Goal: Check status: Check status

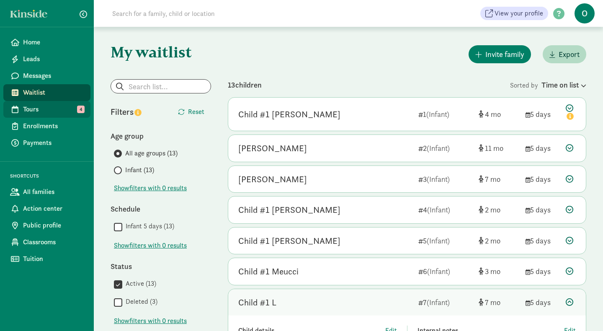
scroll to position [149, 0]
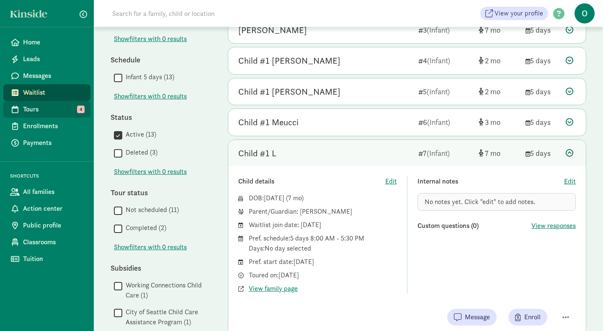
click at [42, 106] on span "Tours" at bounding box center [53, 109] width 61 height 10
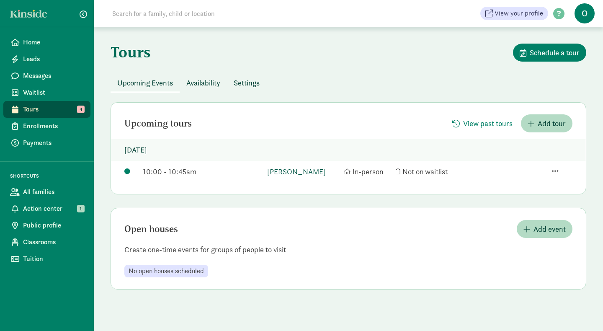
click at [282, 170] on link "[PERSON_NAME]" at bounding box center [303, 171] width 72 height 11
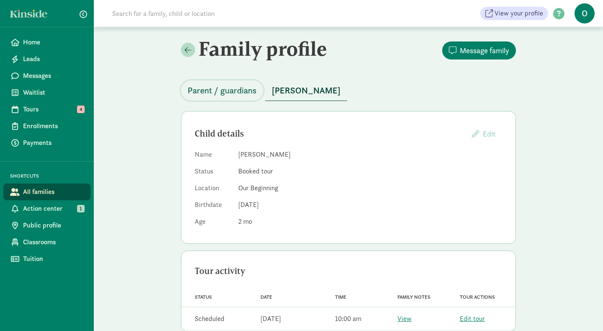
click at [241, 90] on span "Parent / guardians" at bounding box center [221, 90] width 69 height 13
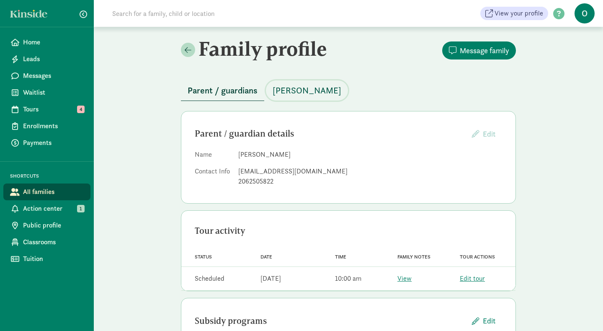
click at [293, 89] on span "[PERSON_NAME]" at bounding box center [306, 90] width 69 height 13
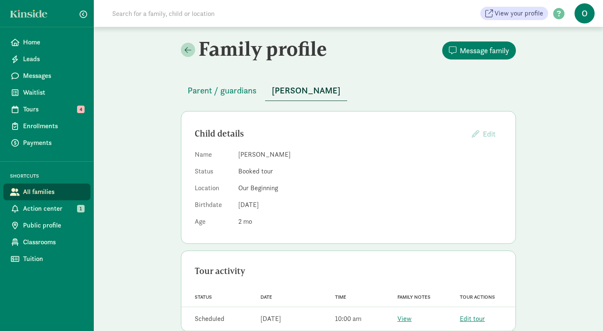
scroll to position [17, 0]
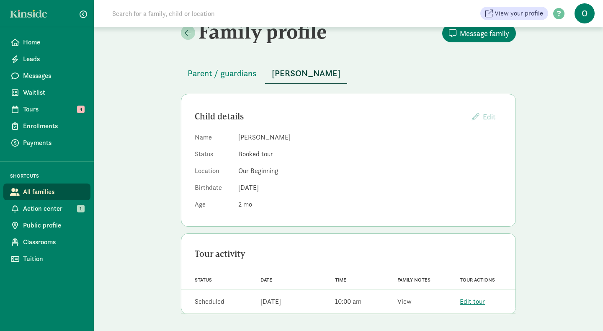
click at [403, 305] on link "View" at bounding box center [404, 301] width 14 height 9
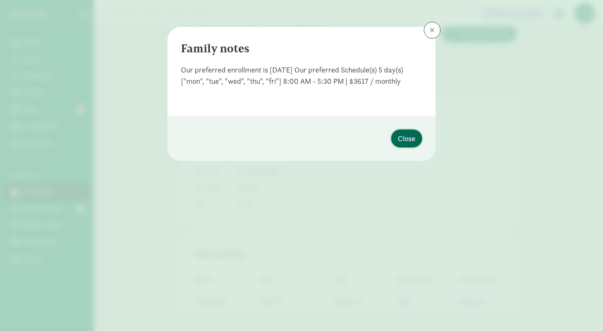
click at [403, 140] on span "Close" at bounding box center [407, 138] width 18 height 11
